Goal: Information Seeking & Learning: Learn about a topic

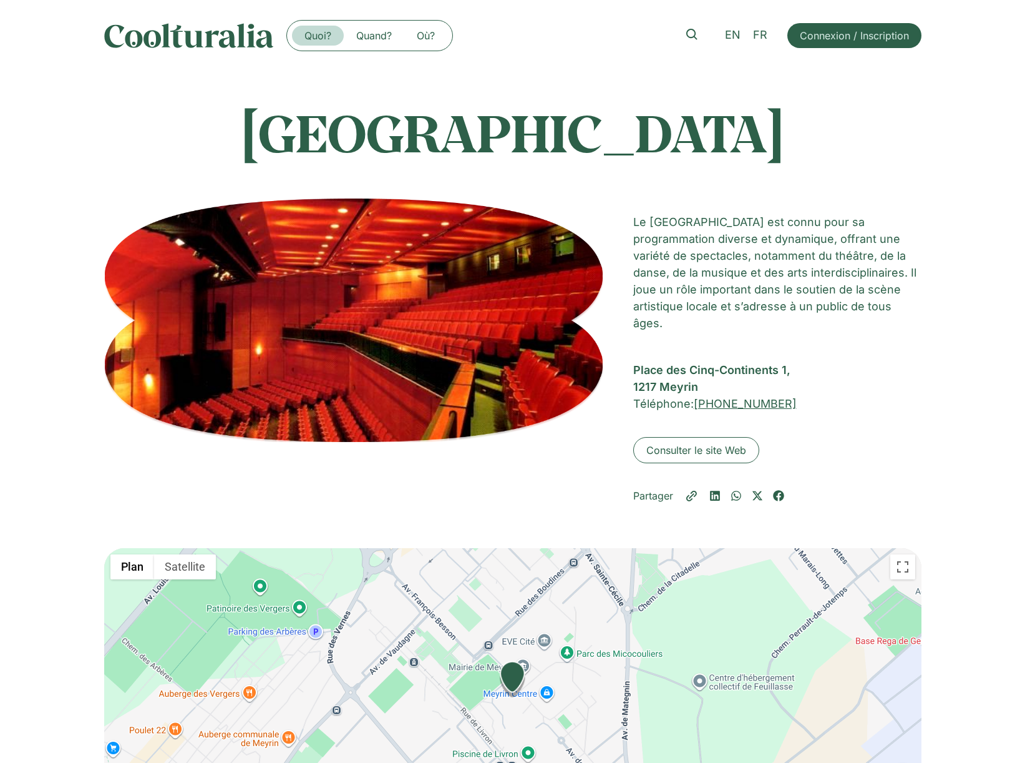
click at [323, 39] on link "Quoi?" at bounding box center [318, 36] width 52 height 20
click at [372, 37] on link "Quand?" at bounding box center [374, 36] width 61 height 20
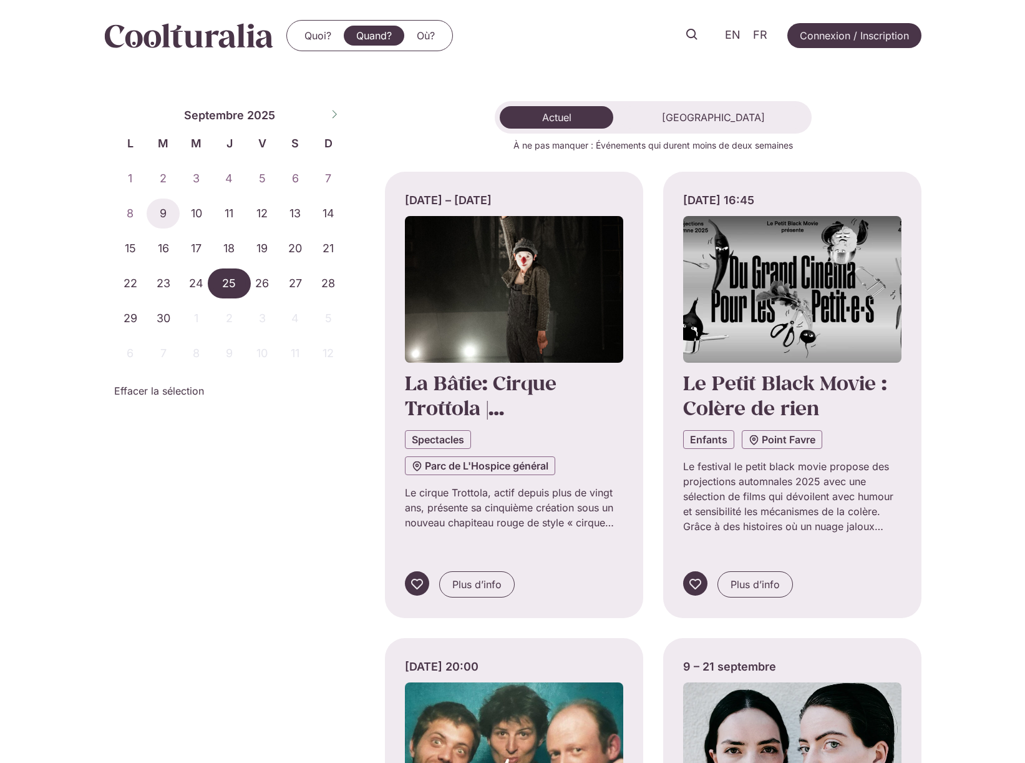
click at [229, 280] on span "25" at bounding box center [229, 283] width 33 height 30
click at [234, 285] on span "25" at bounding box center [229, 283] width 33 height 30
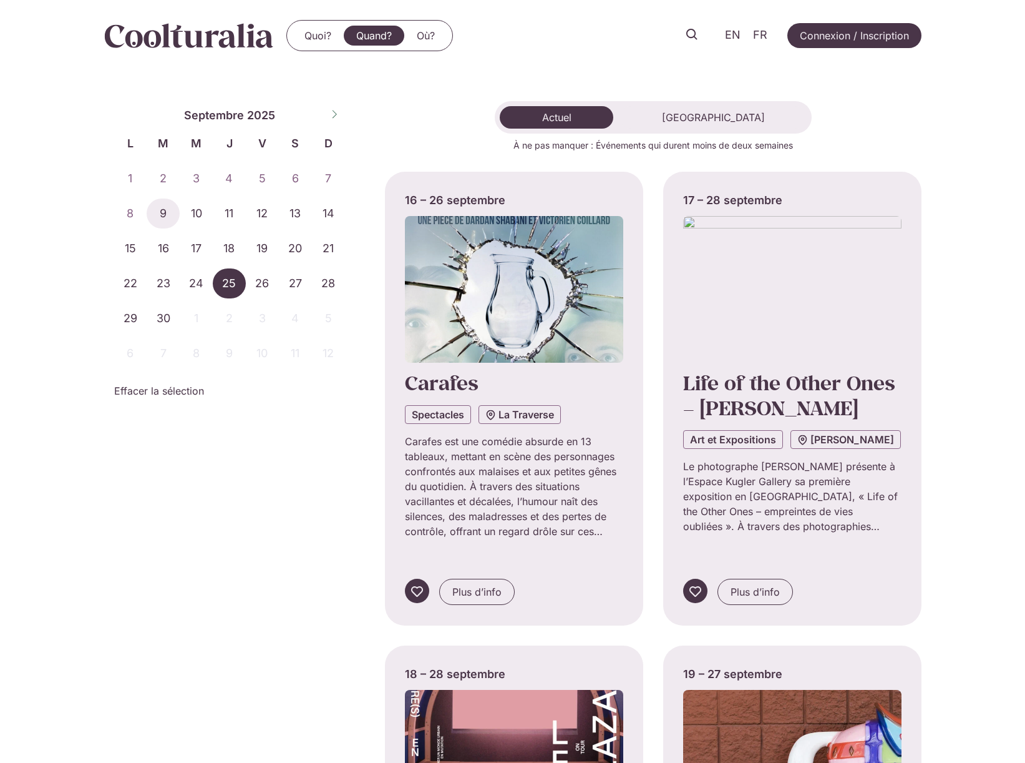
click at [207, 35] on img at bounding box center [189, 35] width 170 height 25
